Goal: Find specific page/section: Find specific page/section

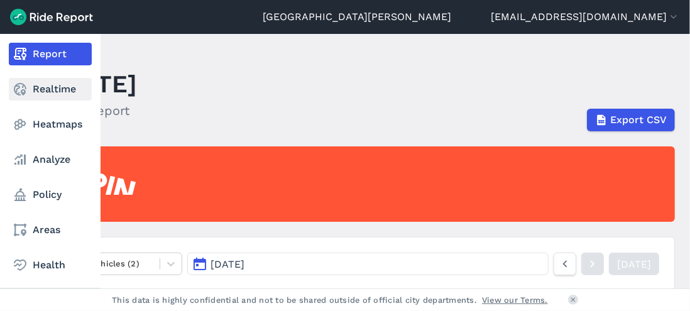
click at [61, 92] on link "Realtime" at bounding box center [50, 89] width 83 height 23
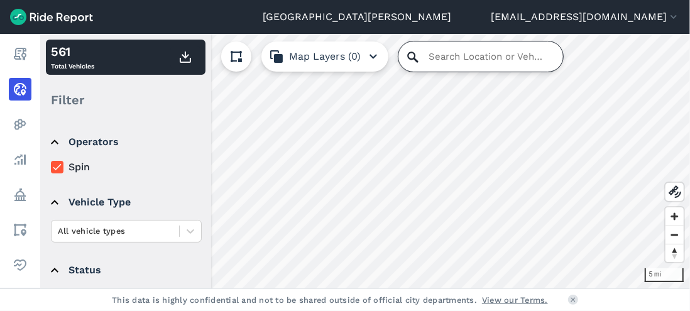
click at [448, 59] on input "Search Location or Vehicles" at bounding box center [481, 56] width 165 height 30
paste input "[STREET_ADDRESS][PERSON_NAME][PERSON_NAME]"
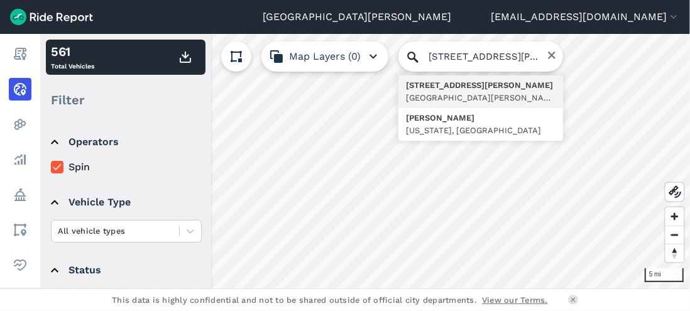
type input "[STREET_ADDRESS][PERSON_NAME][PERSON_NAME][US_STATE]"
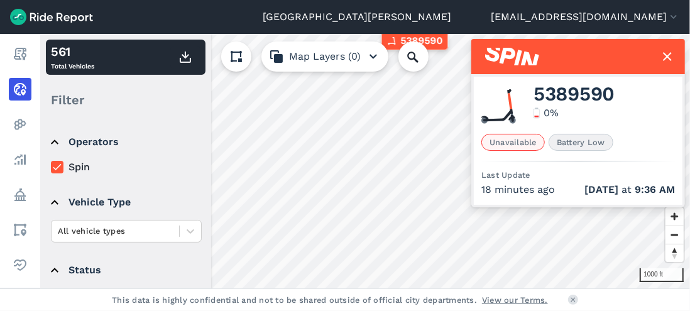
click at [554, 91] on span "5389590" at bounding box center [574, 94] width 81 height 15
copy span "5389590"
